Goal: Find specific page/section: Find specific page/section

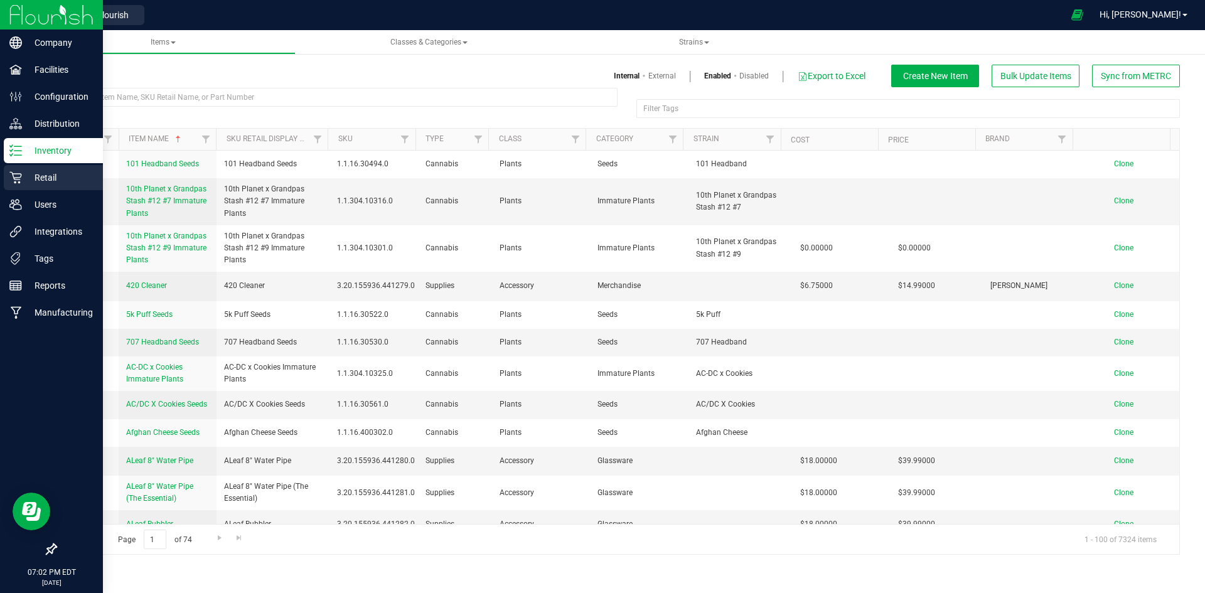
click at [16, 179] on icon at bounding box center [15, 178] width 12 height 12
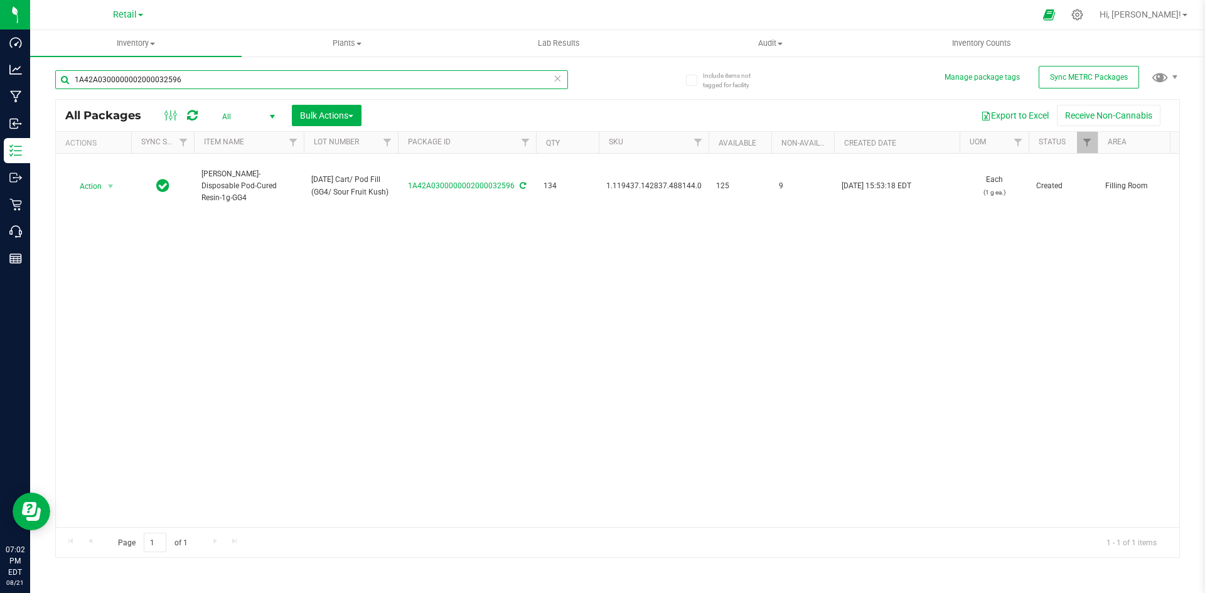
drag, startPoint x: 0, startPoint y: 0, endPoint x: 169, endPoint y: 87, distance: 190.6
click at [169, 87] on input "1A42A0300000002000032596" at bounding box center [311, 79] width 513 height 19
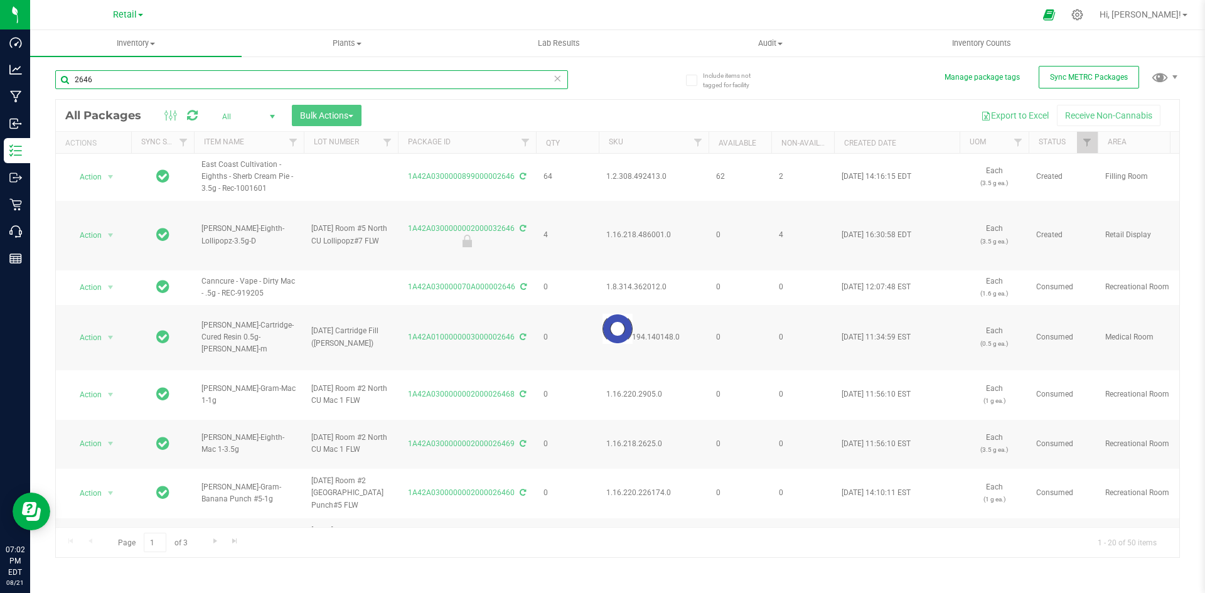
type input "2646"
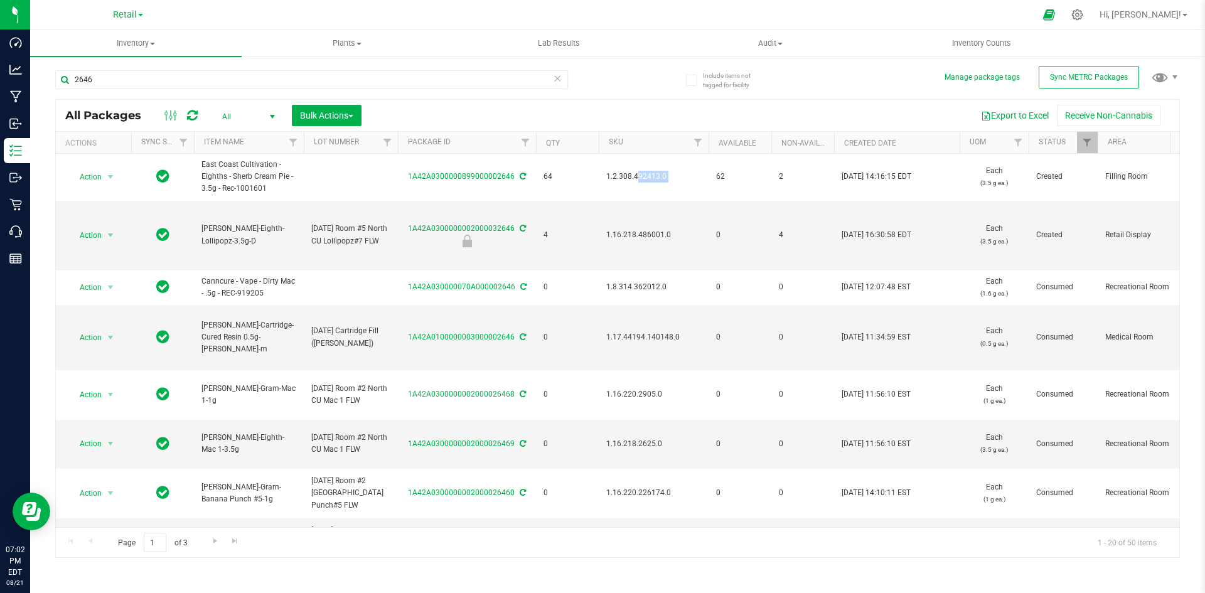
copy tr "1.2.308.492413.0"
